Goal: Task Accomplishment & Management: Use online tool/utility

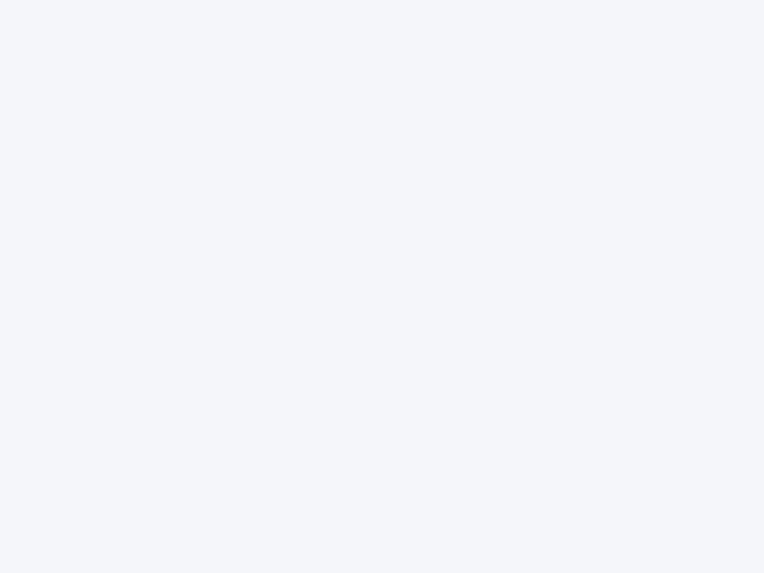
click at [382, 287] on div at bounding box center [382, 286] width 764 height 573
